Goal: Information Seeking & Learning: Check status

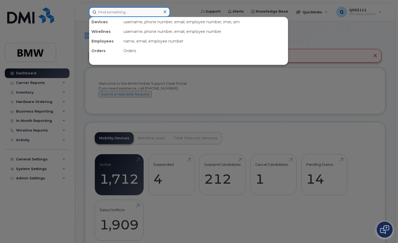
click at [113, 14] on input at bounding box center [129, 12] width 81 height 10
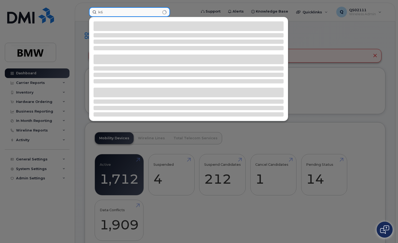
type input "k"
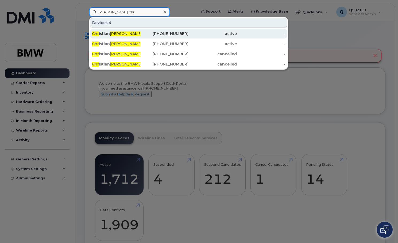
type input "moore chr"
drag, startPoint x: 160, startPoint y: 35, endPoint x: 165, endPoint y: 35, distance: 5.1
click at [160, 35] on div "614-969-7947" at bounding box center [164, 33] width 48 height 5
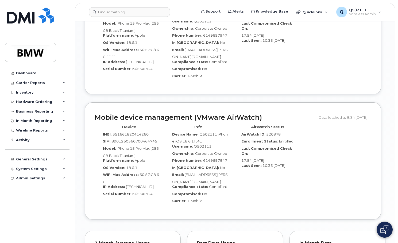
scroll to position [499, 0]
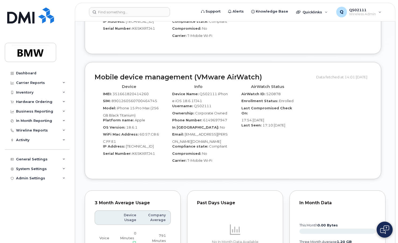
click at [141, 151] on span "K65KXRTJ41" at bounding box center [143, 153] width 23 height 4
copy span "K65KXRTJ41"
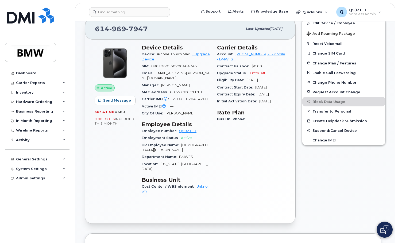
scroll to position [187, 0]
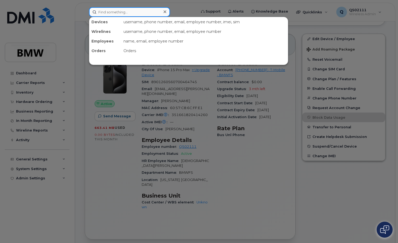
click at [122, 12] on input at bounding box center [129, 12] width 81 height 10
paste input "K65KXRTJ41"
type input "K65KXRTJ41"
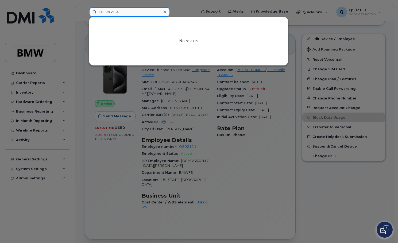
click at [158, 12] on input "K65KXRTJ41" at bounding box center [129, 12] width 81 height 10
click at [158, 13] on input "K65KXRTJ41" at bounding box center [129, 12] width 81 height 10
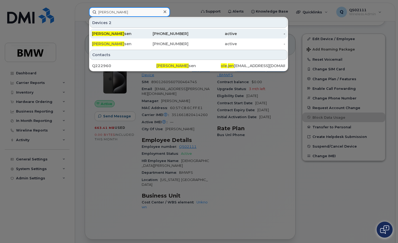
type input "[PERSON_NAME]"
click at [181, 36] on div "[PHONE_NUMBER]" at bounding box center [164, 33] width 48 height 5
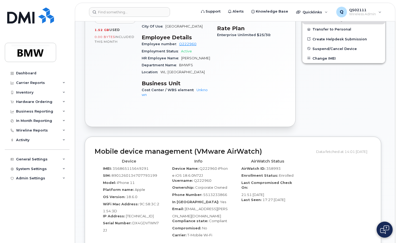
scroll to position [267, 0]
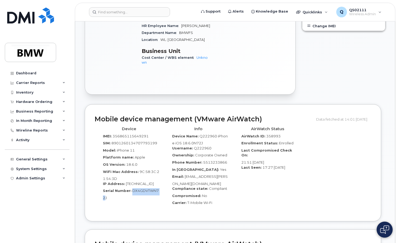
drag, startPoint x: 131, startPoint y: 186, endPoint x: 159, endPoint y: 185, distance: 28.3
click at [159, 188] on span "DX4GDVTWN72J" at bounding box center [131, 193] width 56 height 11
copy span "DX4GDVTWN72"
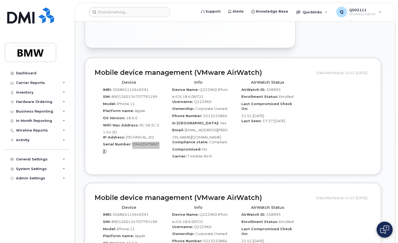
scroll to position [312, 0]
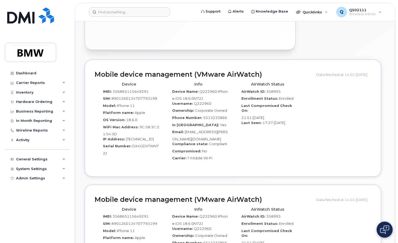
click at [139, 151] on div "Device IMEI: 356865115649291 SIM: 8901260134707793199 Model: iPhone 11 Platform…" at bounding box center [129, 123] width 69 height 87
drag, startPoint x: 131, startPoint y: 140, endPoint x: 104, endPoint y: 150, distance: 29.0
click at [104, 150] on span "DX4GDVTWN72J" at bounding box center [131, 149] width 56 height 11
drag, startPoint x: 104, startPoint y: 150, endPoint x: 152, endPoint y: 141, distance: 48.7
copy span "DX4GDVTWN72J"
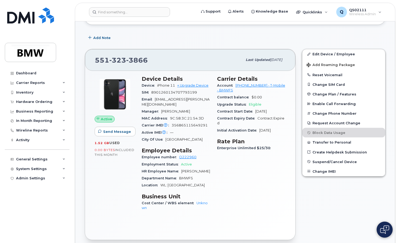
scroll to position [134, 0]
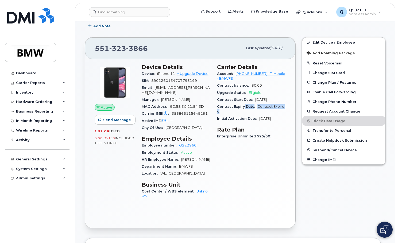
drag, startPoint x: 279, startPoint y: 109, endPoint x: 244, endPoint y: 107, distance: 34.2
click at [244, 107] on div "Carrier Details Account 973768070 - T-Mobile - BMWFS Contract balance $0.00 Upg…" at bounding box center [251, 134] width 75 height 147
drag, startPoint x: 244, startPoint y: 107, endPoint x: 269, endPoint y: 127, distance: 31.2
click at [269, 127] on h3 "Rate Plan" at bounding box center [251, 129] width 69 height 6
click at [271, 119] on span "Sep 30, 2021" at bounding box center [264, 118] width 11 height 4
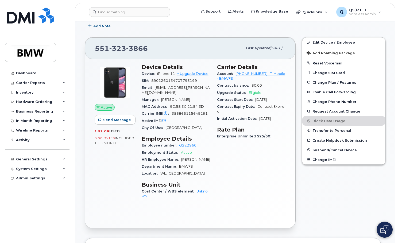
drag, startPoint x: 282, startPoint y: 118, endPoint x: 263, endPoint y: 119, distance: 18.7
click at [263, 119] on span "Sep 30, 2021" at bounding box center [264, 118] width 11 height 4
drag, startPoint x: 263, startPoint y: 119, endPoint x: 283, endPoint y: 127, distance: 21.7
click at [283, 126] on div "Carrier Details Account 973768070 - T-Mobile - BMWFS Contract balance $0.00 Upg…" at bounding box center [251, 134] width 75 height 147
drag, startPoint x: 285, startPoint y: 121, endPoint x: 251, endPoint y: 114, distance: 35.4
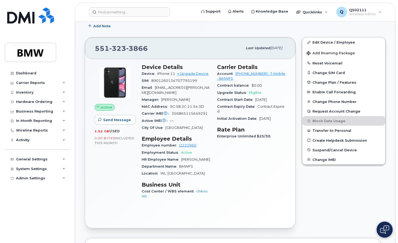
click at [251, 114] on div "Carrier Details Account 973768070 - T-Mobile - BMWFS Contract balance $0.00 Upg…" at bounding box center [251, 134] width 75 height 147
click at [267, 166] on div "Carrier Details Account 973768070 - T-Mobile - BMWFS Contract balance $0.00 Upg…" at bounding box center [251, 134] width 75 height 147
drag, startPoint x: 267, startPoint y: 166, endPoint x: 251, endPoint y: 177, distance: 19.4
click at [251, 177] on div "Carrier Details Account 973768070 - T-Mobile - BMWFS Contract balance $0.00 Upg…" at bounding box center [251, 134] width 75 height 147
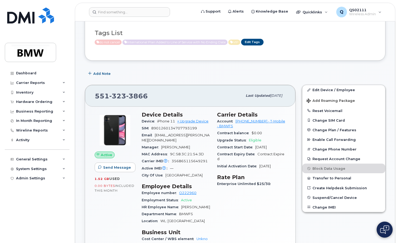
scroll to position [89, 0]
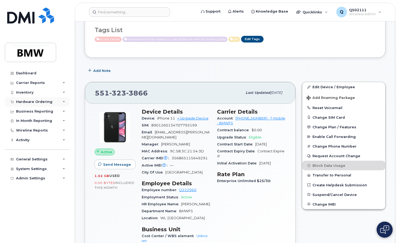
click at [52, 100] on div "Hardware Ordering" at bounding box center [37, 102] width 65 height 10
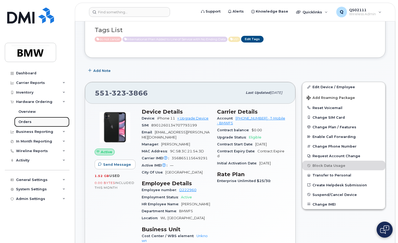
click at [31, 119] on link "Orders" at bounding box center [41, 122] width 55 height 10
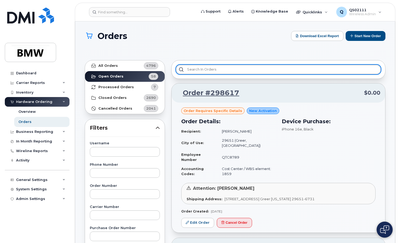
click at [234, 71] on input "text" at bounding box center [278, 70] width 205 height 10
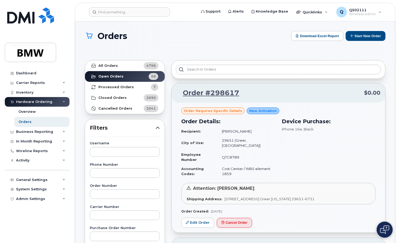
drag, startPoint x: 110, startPoint y: 137, endPoint x: 111, endPoint y: 141, distance: 4.6
drag, startPoint x: 111, startPoint y: 141, endPoint x: 115, endPoint y: 156, distance: 15.2
click at [115, 156] on input "text" at bounding box center [125, 152] width 70 height 10
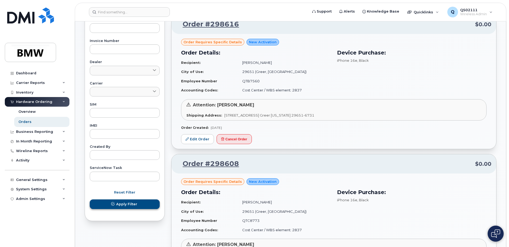
scroll to position [223, 0]
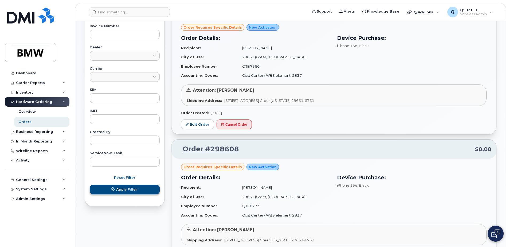
type input "ole"
click at [132, 189] on span "Apply Filter" at bounding box center [126, 189] width 21 height 5
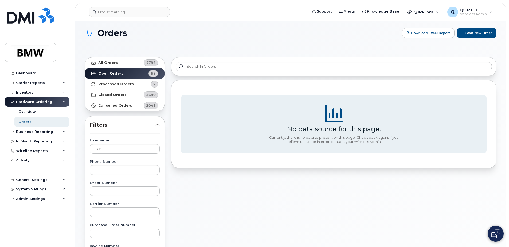
scroll to position [0, 0]
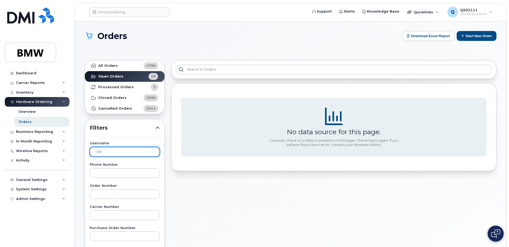
click at [115, 148] on input "ole" at bounding box center [125, 152] width 70 height 10
click at [115, 150] on input "ole" at bounding box center [125, 152] width 70 height 10
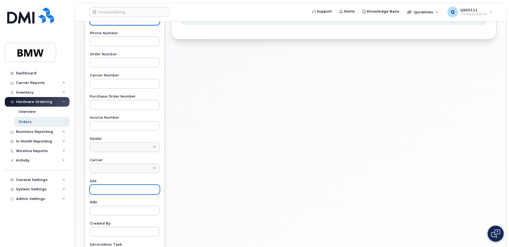
scroll to position [75, 0]
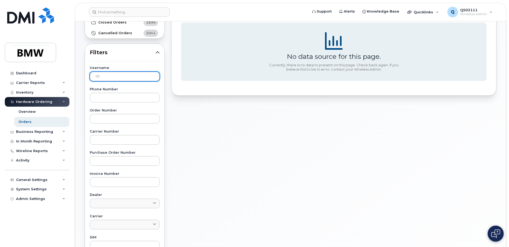
type input "O"
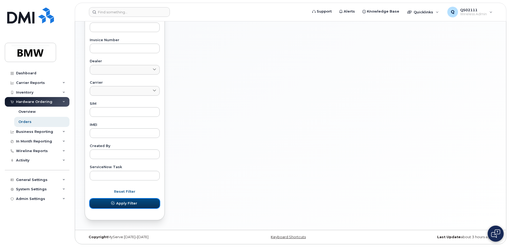
click at [140, 200] on button "Apply Filter" at bounding box center [125, 204] width 70 height 10
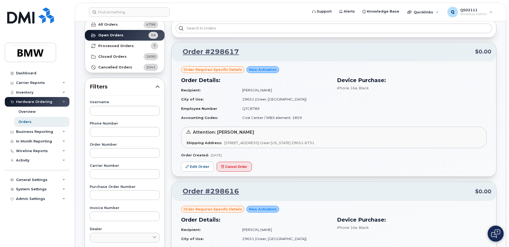
scroll to position [31, 0]
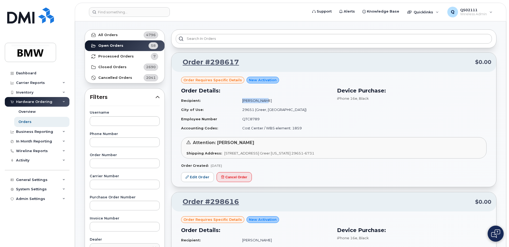
drag, startPoint x: 243, startPoint y: 100, endPoint x: 263, endPoint y: 101, distance: 20.3
click at [263, 101] on td "Tyson Tracy" at bounding box center [284, 100] width 93 height 9
drag, startPoint x: 263, startPoint y: 101, endPoint x: 260, endPoint y: 102, distance: 3.2
copy td "Tyson Tracy"
click at [102, 120] on input "text" at bounding box center [125, 121] width 70 height 10
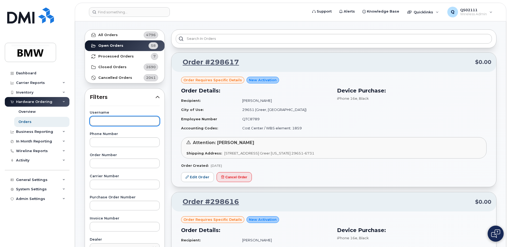
paste input "Tyson Tracy"
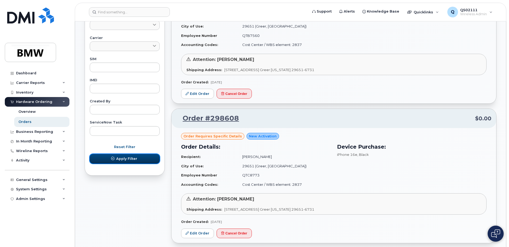
click at [124, 156] on button "Apply Filter" at bounding box center [125, 159] width 70 height 10
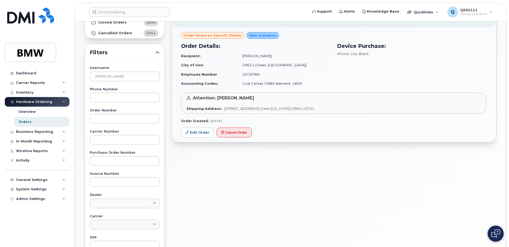
scroll to position [0, 0]
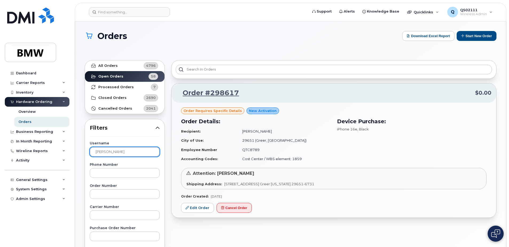
drag, startPoint x: 122, startPoint y: 151, endPoint x: 107, endPoint y: 152, distance: 15.2
click at [107, 152] on input "Tyson Tracy" at bounding box center [125, 152] width 70 height 10
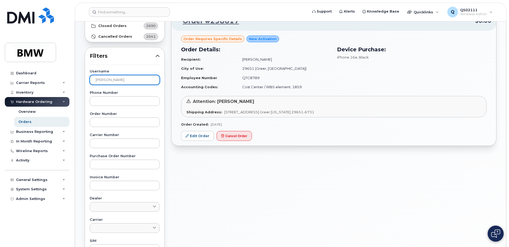
scroll to position [178, 0]
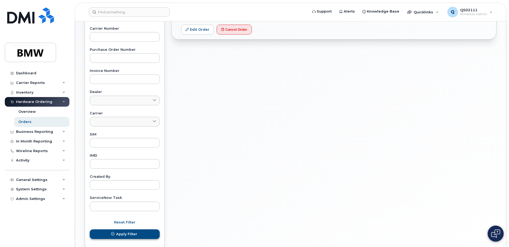
type input "Tyson"
click at [123, 234] on span "Apply Filter" at bounding box center [126, 233] width 21 height 5
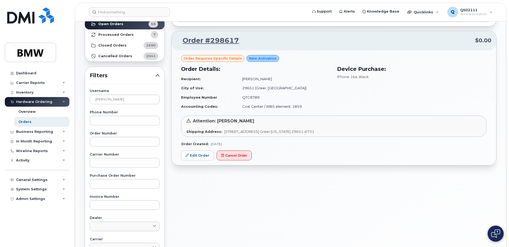
scroll to position [45, 0]
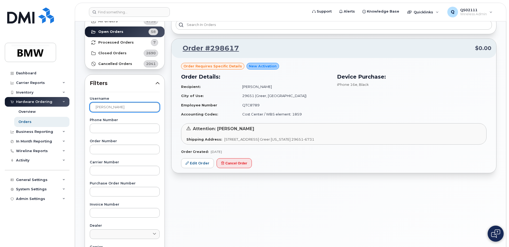
drag, startPoint x: 122, startPoint y: 106, endPoint x: 84, endPoint y: 106, distance: 37.9
click at [84, 106] on div "Username Tyson Phone Number Order Number Carrier Number Purchase Order Number I…" at bounding box center [124, 220] width 83 height 247
type input "\"
type input "Ole"
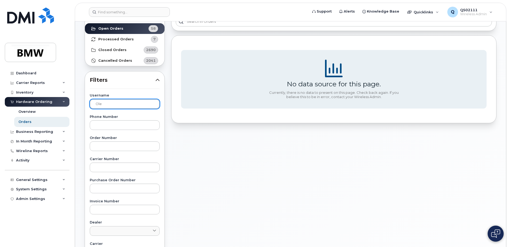
scroll to position [209, 0]
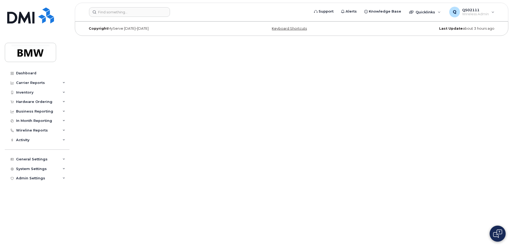
drag, startPoint x: 198, startPoint y: 139, endPoint x: 200, endPoint y: 136, distance: 3.8
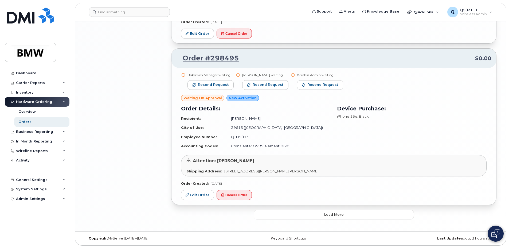
scroll to position [987, 0]
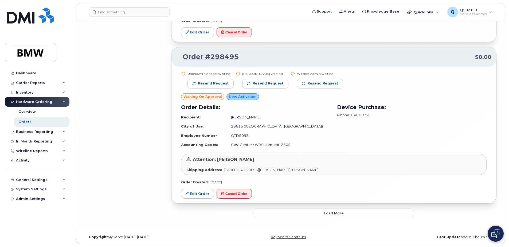
click at [346, 216] on button "Load more" at bounding box center [334, 213] width 160 height 10
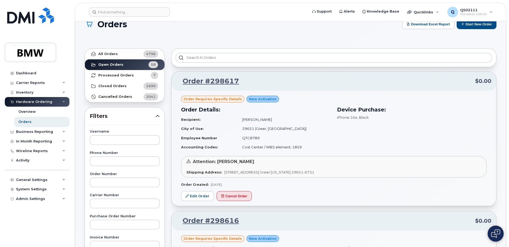
scroll to position [7, 0]
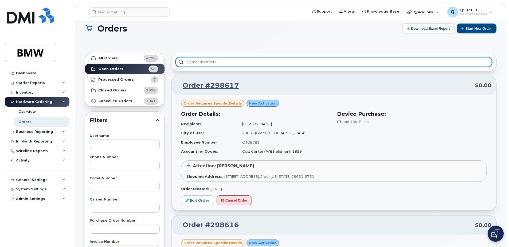
click at [283, 64] on input "text" at bounding box center [334, 62] width 316 height 10
type input "o"
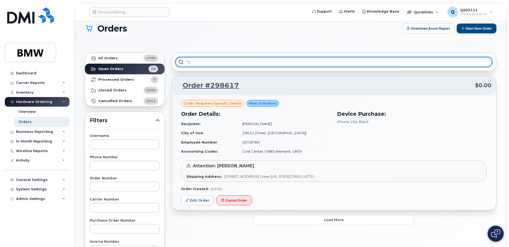
type input "t"
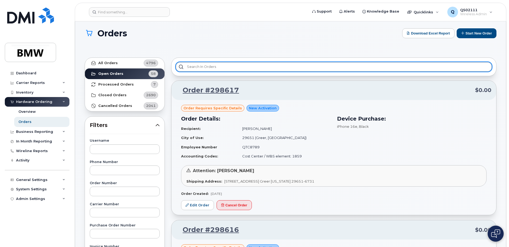
scroll to position [0, 0]
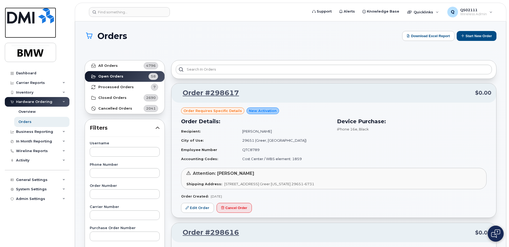
click at [32, 18] on img at bounding box center [30, 15] width 47 height 16
